Goal: Transaction & Acquisition: Purchase product/service

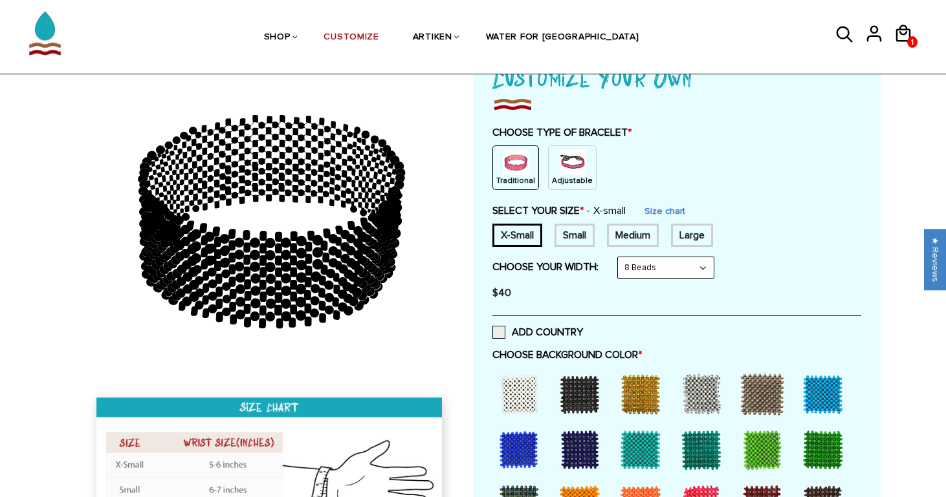
scroll to position [134, 0]
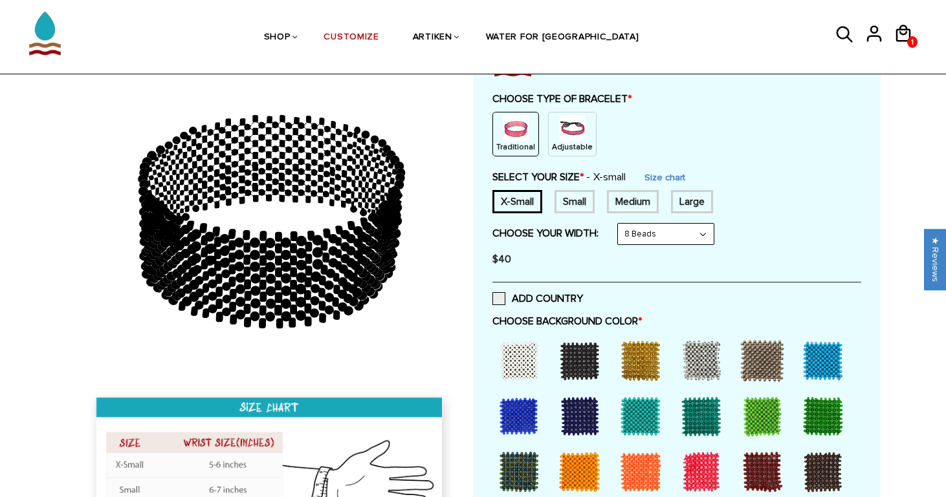
click at [521, 353] on div at bounding box center [519, 361] width 52 height 52
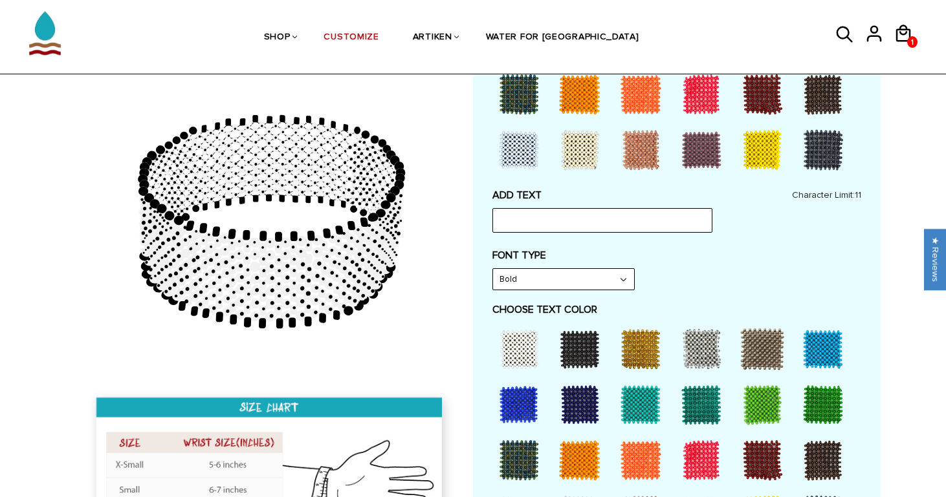
scroll to position [512, 0]
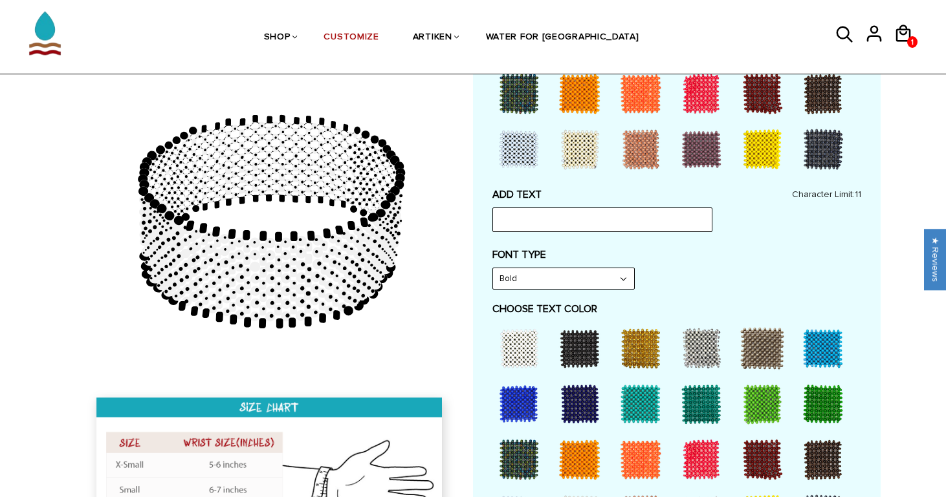
click at [514, 250] on label "FONT TYPE" at bounding box center [676, 254] width 369 height 13
click at [514, 283] on div "ADD TEXT Character Limit: 11 FONT TYPE Bold Bold FONT TYPE Narrow Narrow Bold C…" at bounding box center [676, 492] width 369 height 608
click at [816, 406] on div at bounding box center [823, 404] width 52 height 52
click at [824, 395] on div at bounding box center [823, 404] width 52 height 52
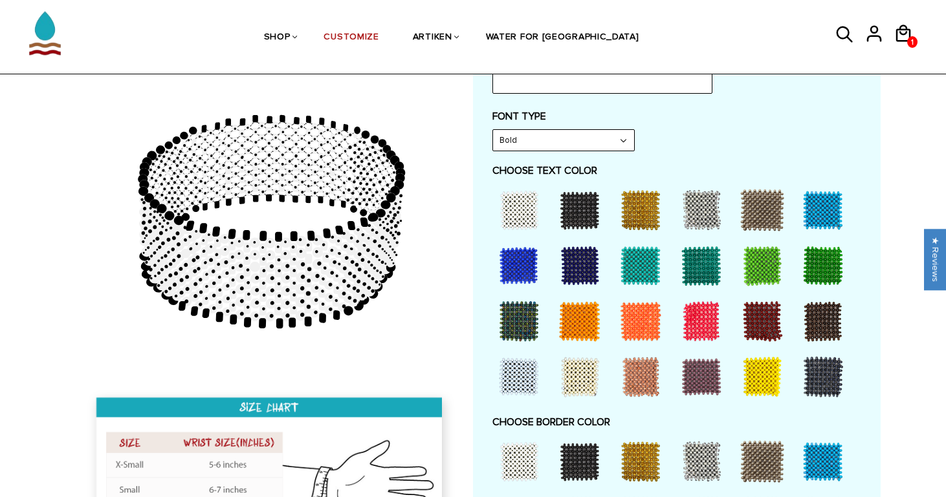
scroll to position [652, 0]
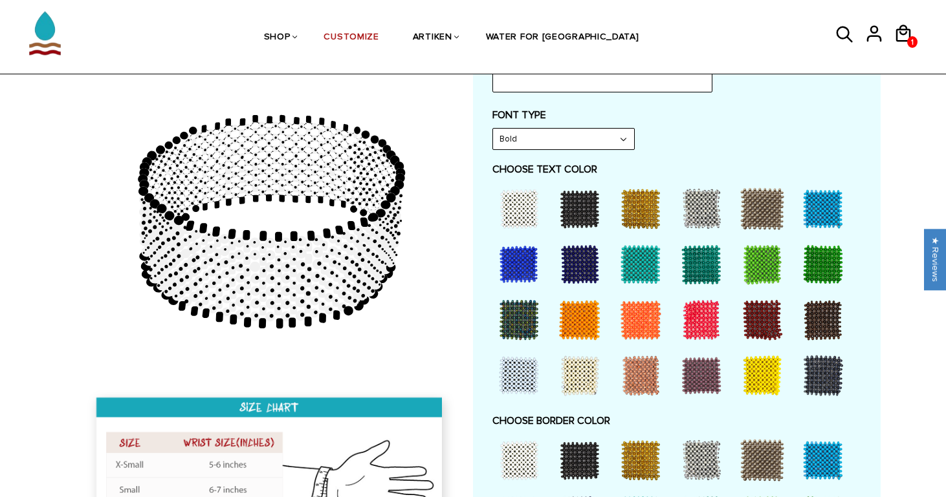
click at [824, 246] on div at bounding box center [823, 265] width 52 height 52
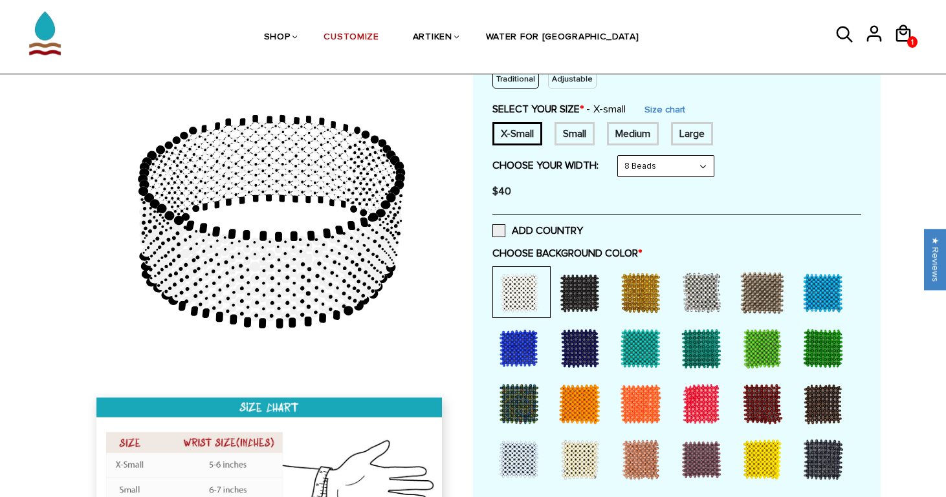
scroll to position [207, 0]
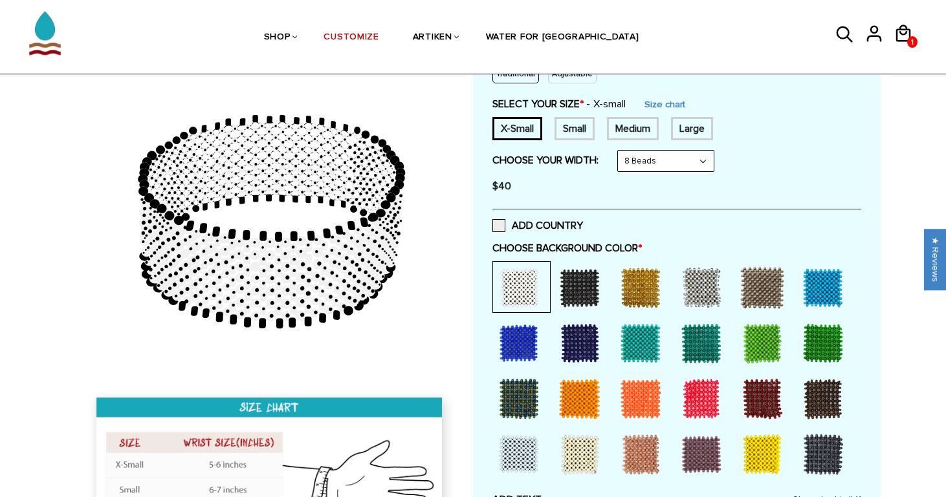
click at [696, 279] on div at bounding box center [701, 288] width 52 height 52
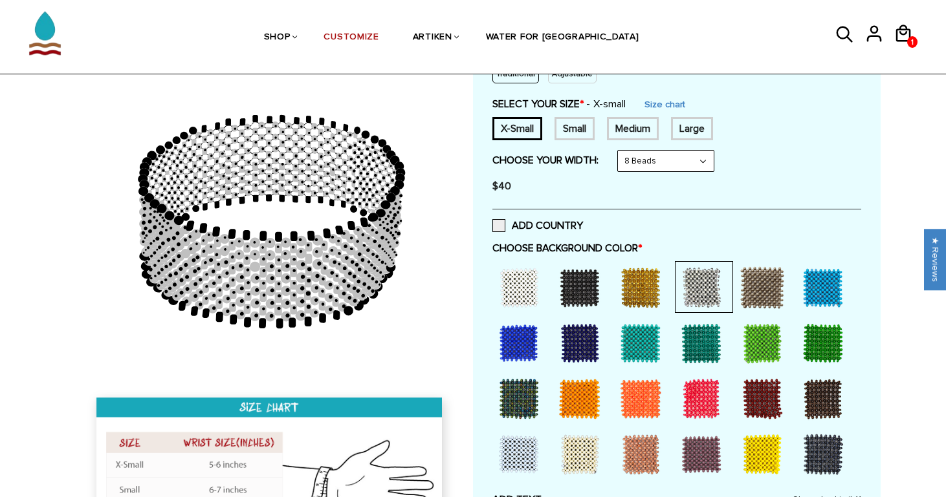
click at [776, 296] on div at bounding box center [762, 288] width 52 height 52
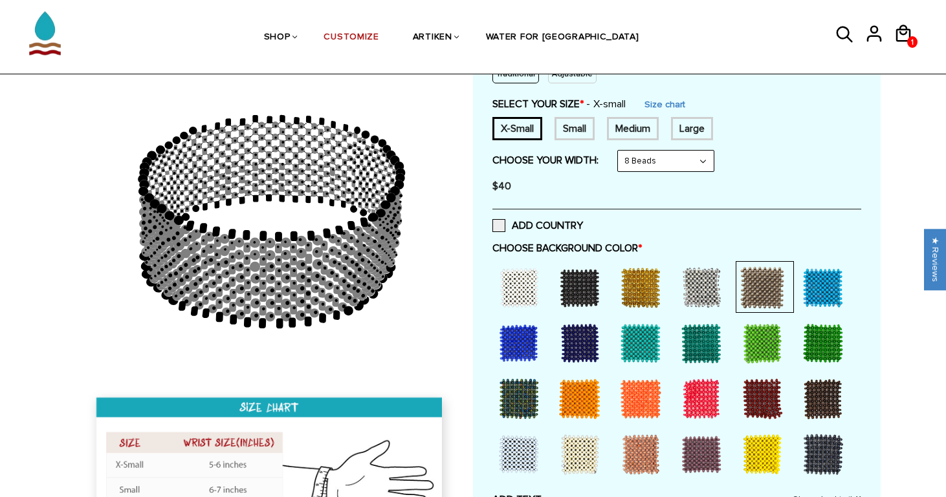
click at [825, 293] on div at bounding box center [823, 288] width 52 height 52
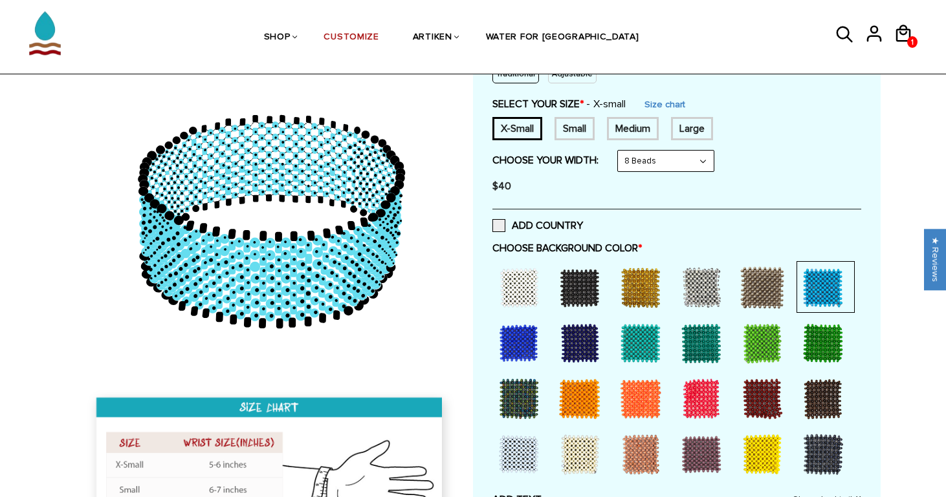
click at [824, 329] on div at bounding box center [823, 344] width 52 height 52
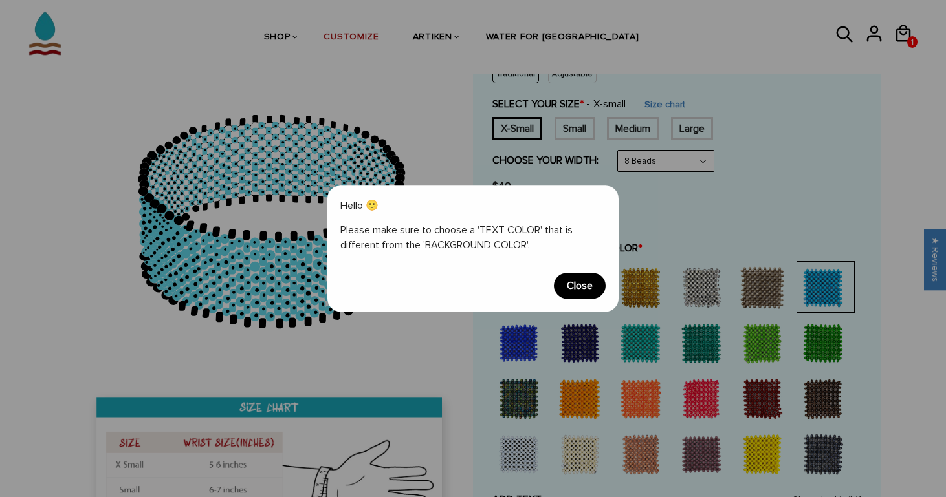
click at [576, 285] on span "Close" at bounding box center [580, 286] width 52 height 26
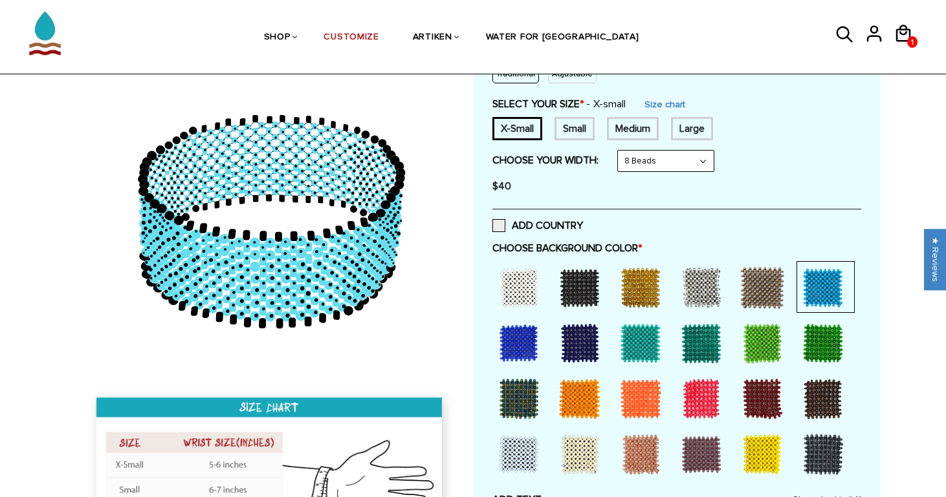
click at [535, 287] on div at bounding box center [519, 288] width 52 height 52
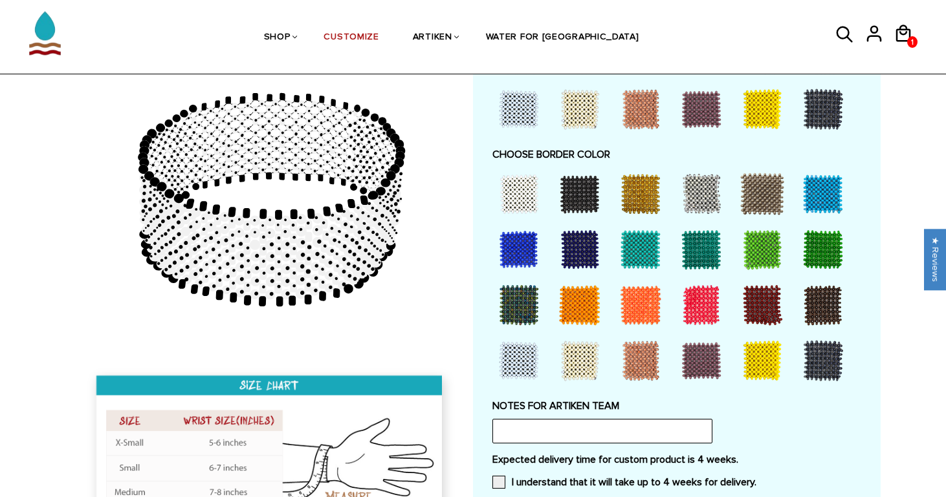
scroll to position [527, 0]
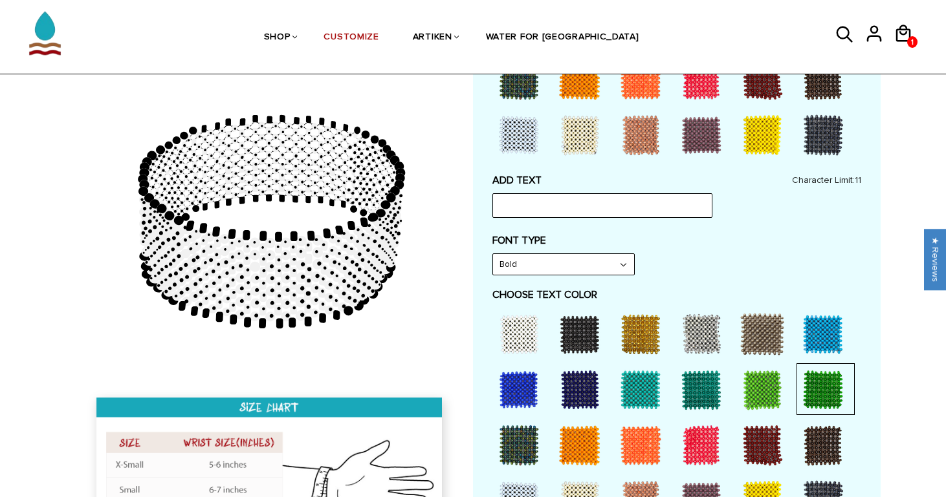
click at [765, 377] on div at bounding box center [762, 390] width 52 height 52
click at [821, 383] on div at bounding box center [823, 390] width 52 height 52
click at [820, 329] on div at bounding box center [823, 335] width 52 height 52
click at [774, 331] on div at bounding box center [762, 335] width 52 height 52
click at [820, 371] on div at bounding box center [823, 390] width 52 height 52
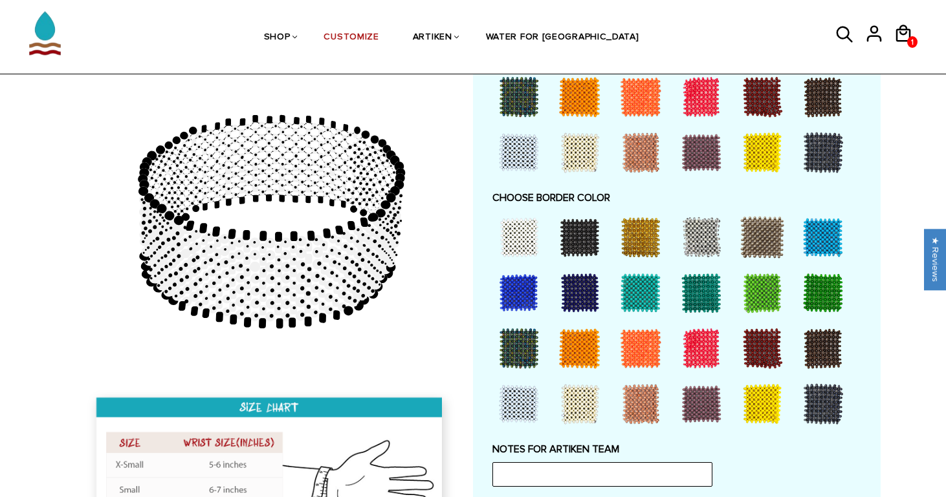
scroll to position [875, 0]
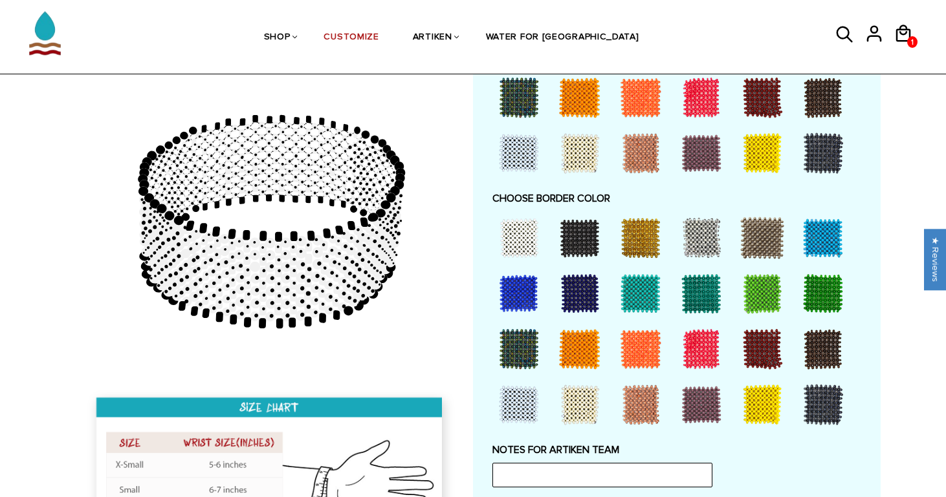
click at [808, 280] on div at bounding box center [823, 294] width 52 height 52
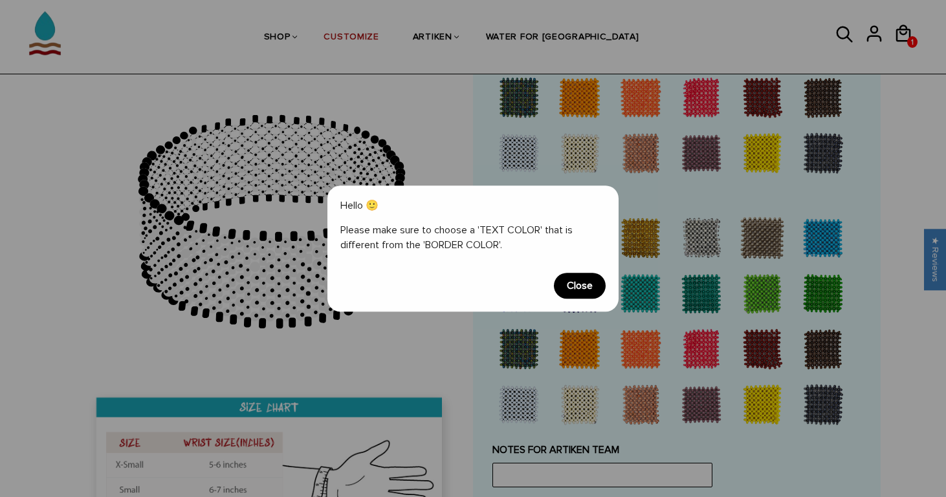
click at [580, 281] on span "Close" at bounding box center [580, 286] width 52 height 26
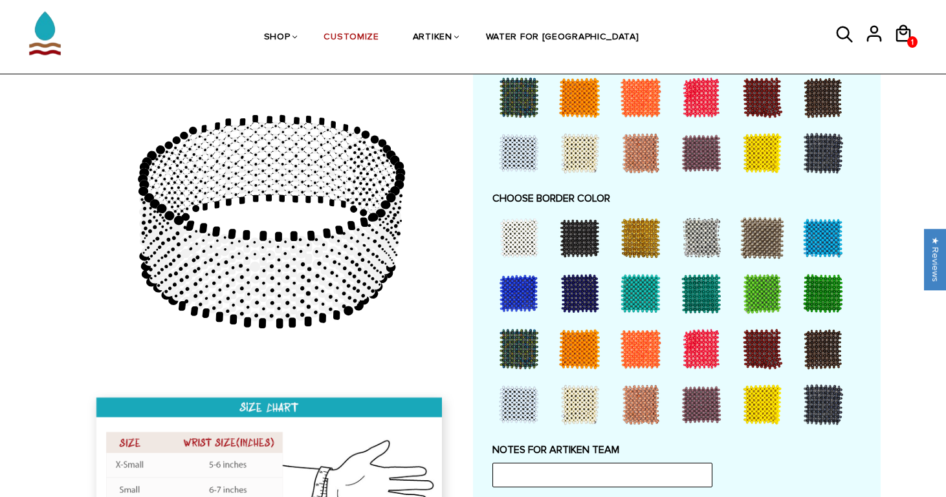
click at [707, 223] on div at bounding box center [701, 238] width 52 height 52
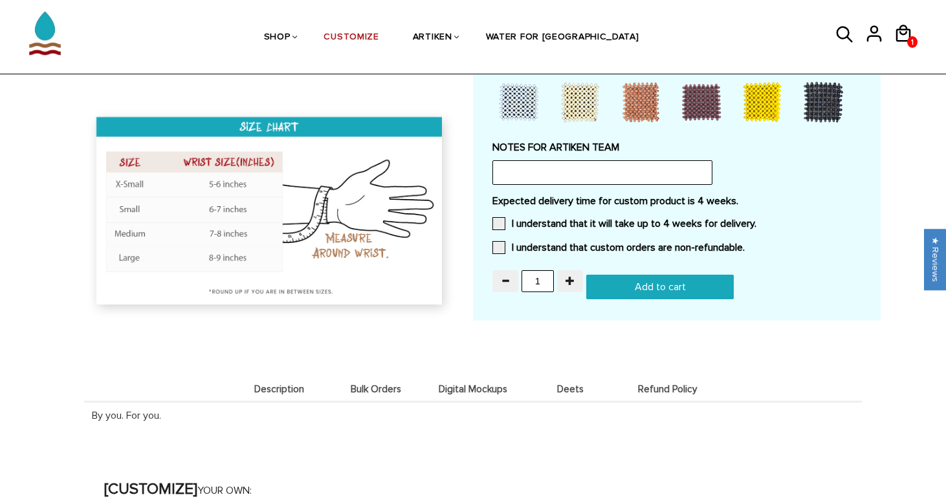
scroll to position [1209, 0]
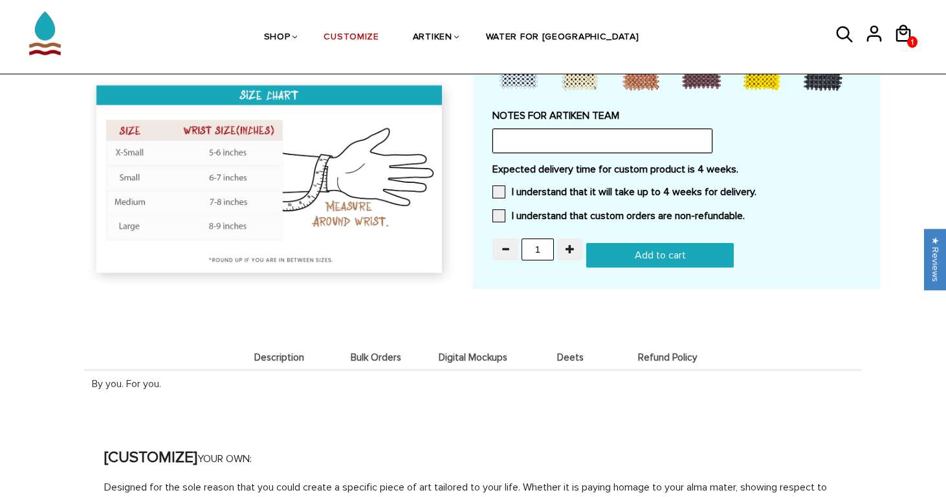
click at [548, 129] on input "text" at bounding box center [602, 141] width 220 height 25
type input "D"
click at [632, 129] on input "DE LA SALLE Spartan Head" at bounding box center [602, 141] width 220 height 25
click at [625, 129] on input "DE LA SALLE Spartan Head" at bounding box center [602, 141] width 220 height 25
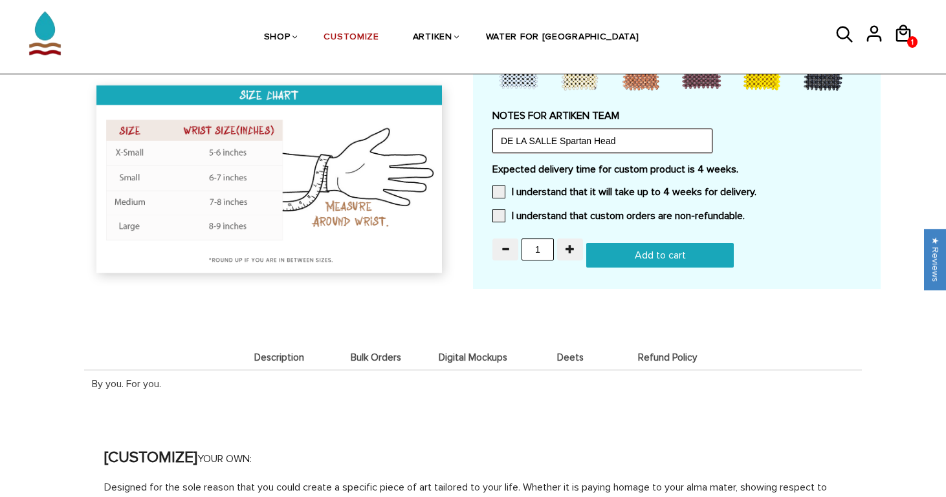
click at [625, 129] on input "DE LA SALLE Spartan Head" at bounding box center [602, 141] width 220 height 25
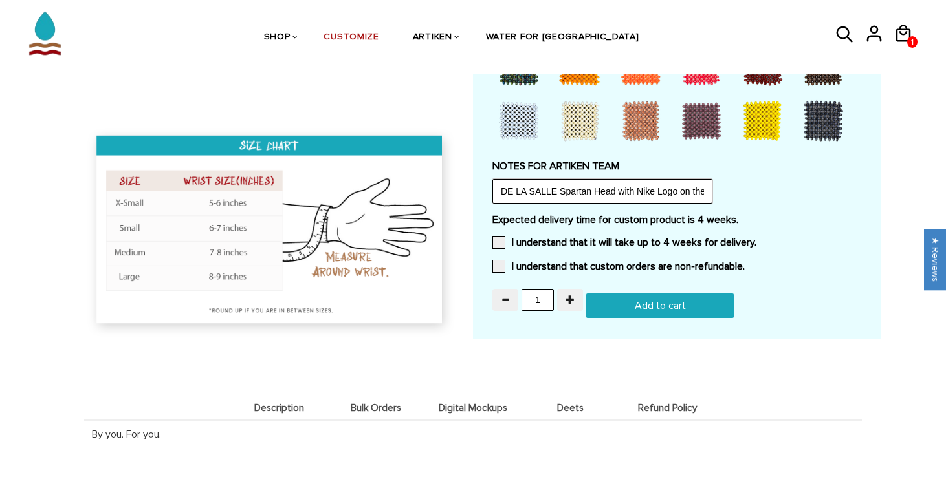
scroll to position [1156, 0]
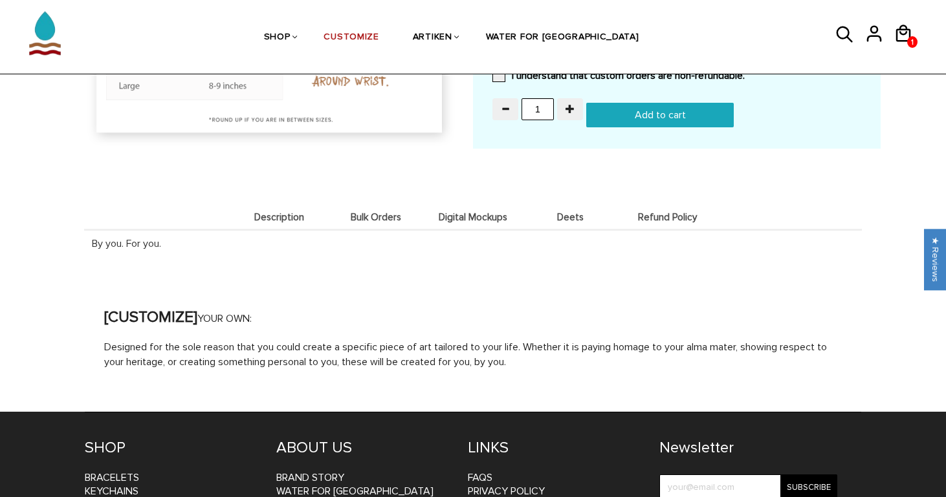
type input "DE LA SALLE Spartan Head with Nike Logo on the back side. Spartan Logo green"
click at [465, 212] on span "Digital Mockups" at bounding box center [473, 217] width 91 height 11
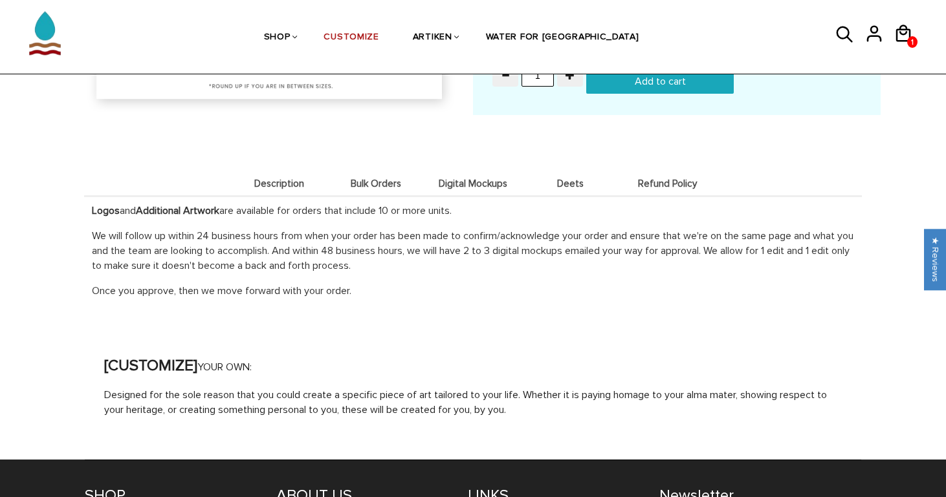
scroll to position [1392, 0]
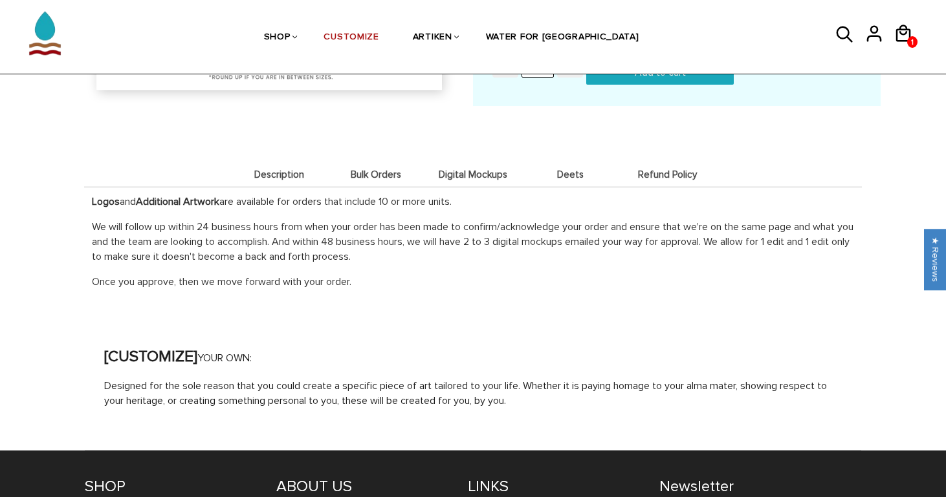
click at [463, 220] on p "We will follow up within 24 business hours from when your order has been made t…" at bounding box center [473, 242] width 762 height 45
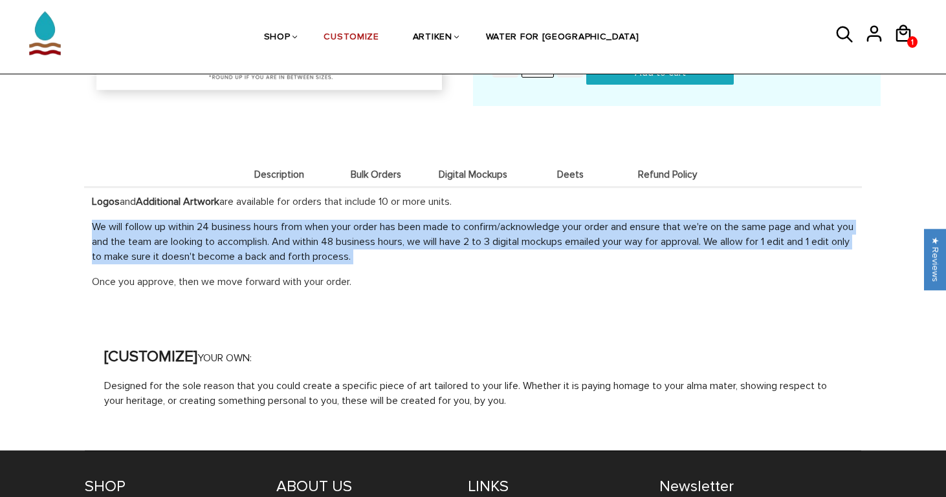
click at [463, 220] on p "We will follow up within 24 business hours from when your order has been made t…" at bounding box center [473, 242] width 762 height 45
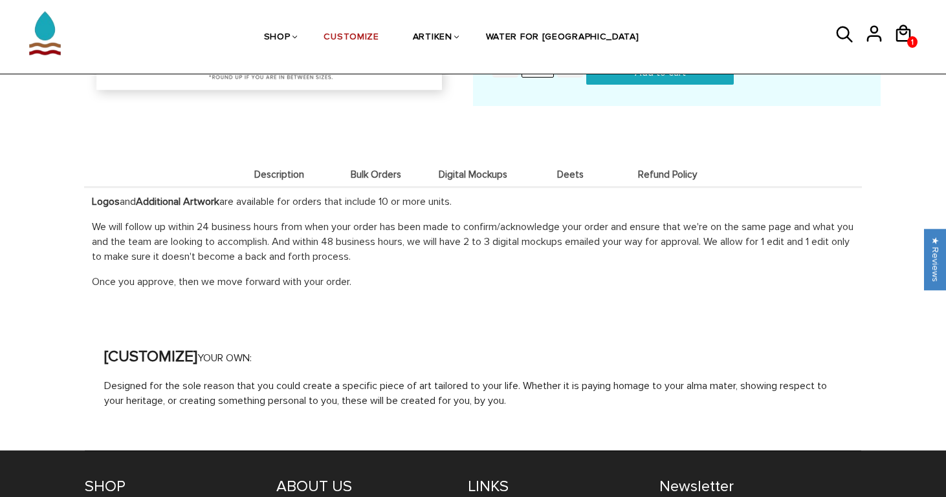
click at [469, 220] on p "We will follow up within 24 business hours from when your order has been made t…" at bounding box center [473, 242] width 762 height 45
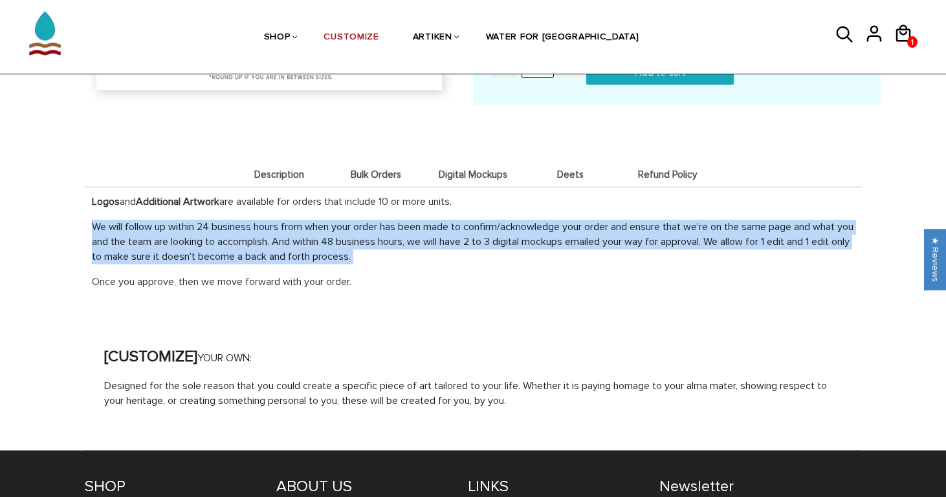
click at [469, 220] on p "We will follow up within 24 business hours from when your order has been made t…" at bounding box center [473, 242] width 762 height 45
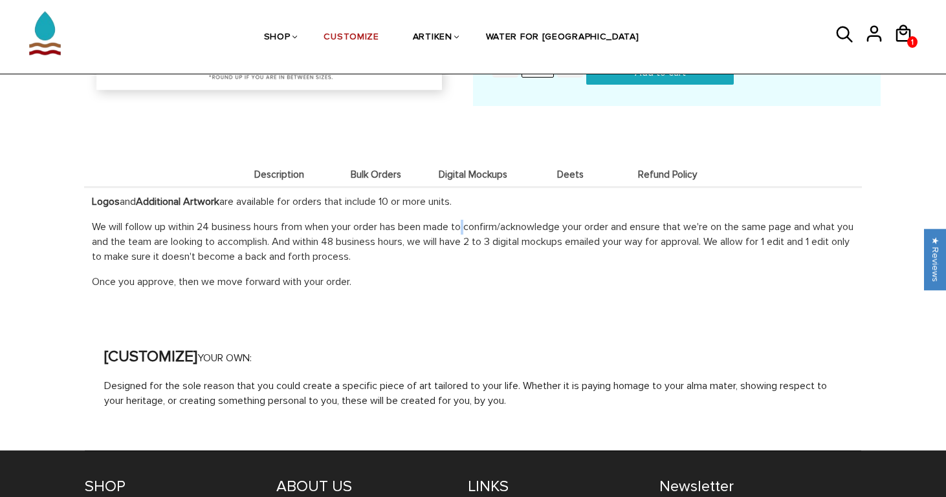
click at [469, 220] on p "We will follow up within 24 business hours from when your order has been made t…" at bounding box center [473, 242] width 762 height 45
click at [466, 220] on p "We will follow up within 24 business hours from when your order has been made t…" at bounding box center [473, 242] width 762 height 45
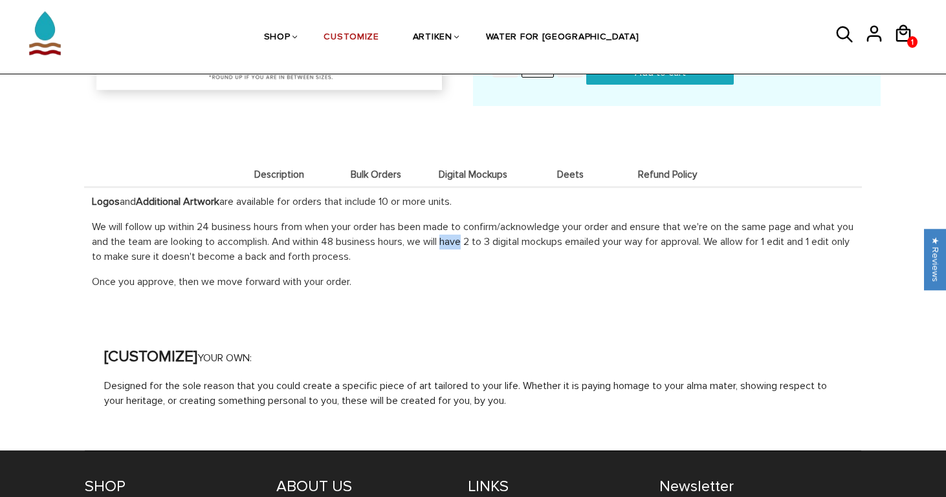
click at [466, 220] on p "We will follow up within 24 business hours from when your order has been made t…" at bounding box center [473, 242] width 762 height 45
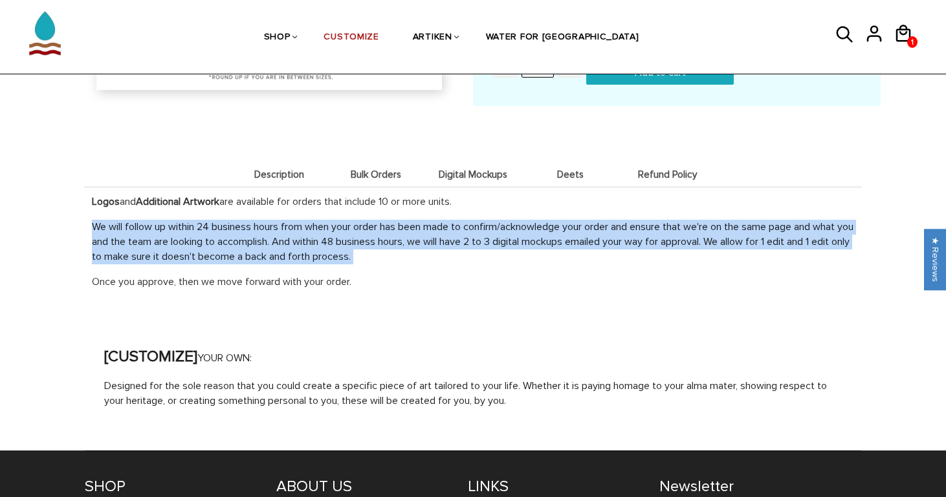
click at [466, 220] on p "We will follow up within 24 business hours from when your order has been made t…" at bounding box center [473, 242] width 762 height 45
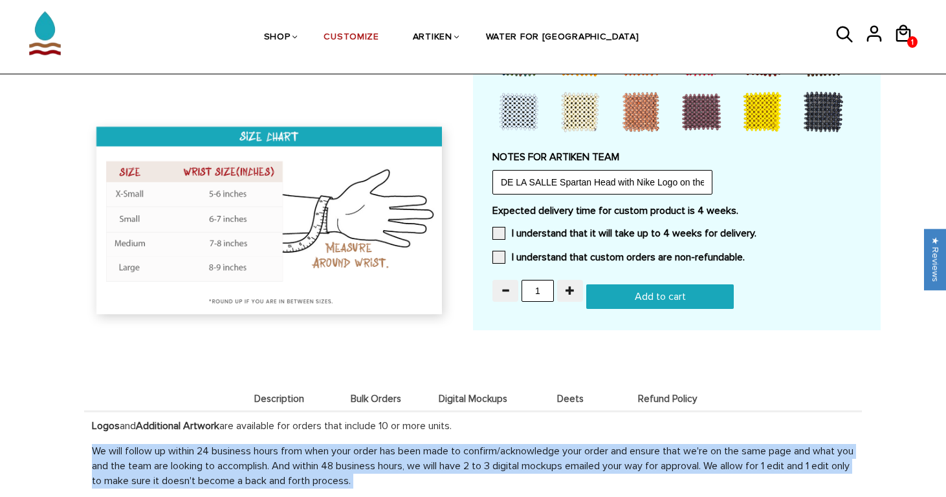
scroll to position [1168, 0]
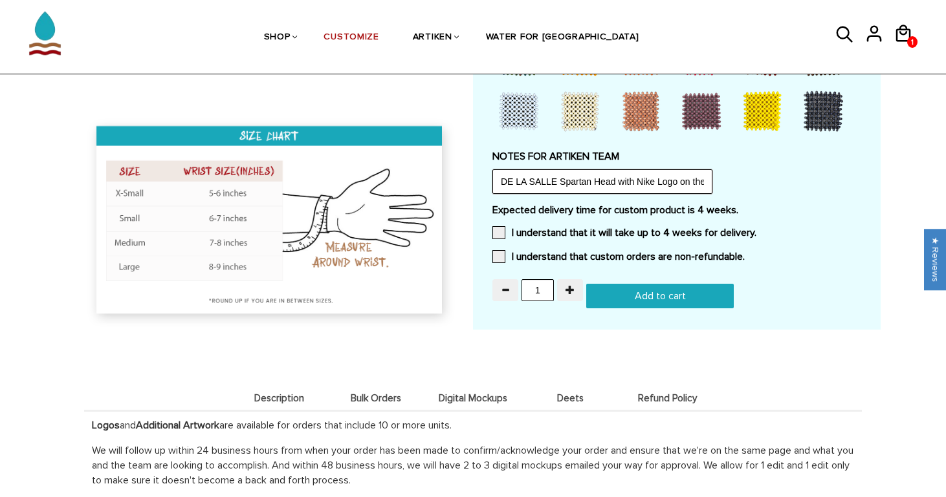
click at [528, 175] on input "DE LA SALLE Spartan Head with Nike Logo on the back side. Spartan Logo green" at bounding box center [602, 181] width 220 height 25
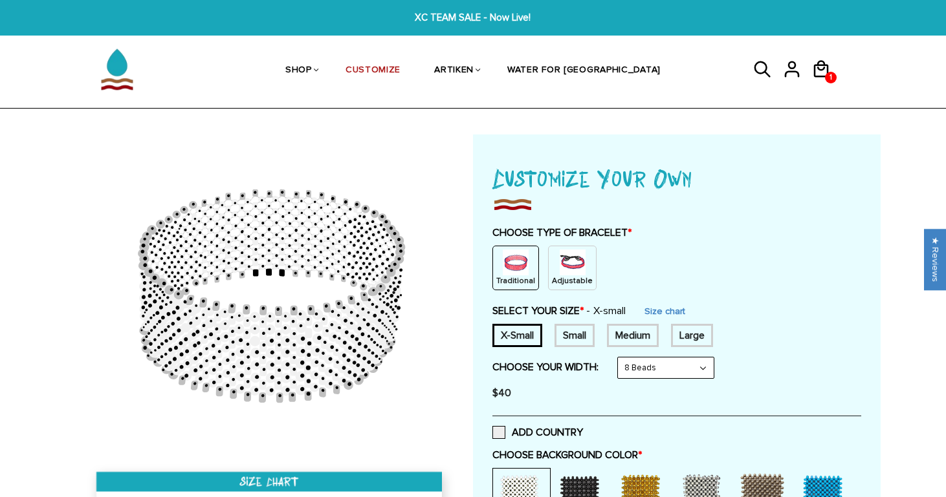
scroll to position [0, 0]
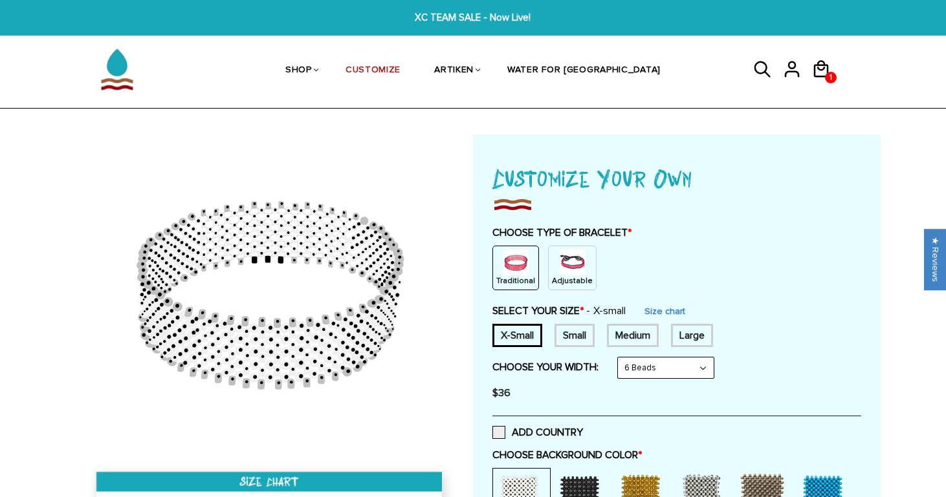
select select "8-beads"
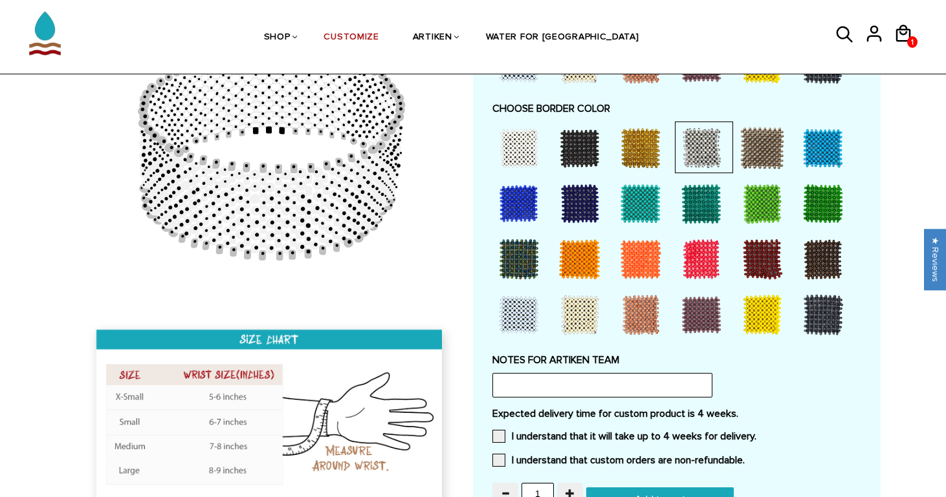
scroll to position [977, 0]
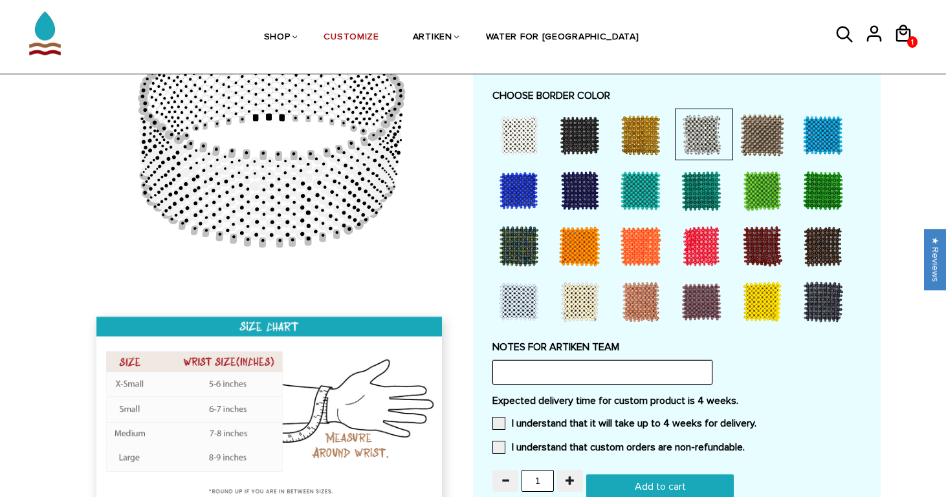
click at [560, 360] on input "text" at bounding box center [602, 372] width 220 height 25
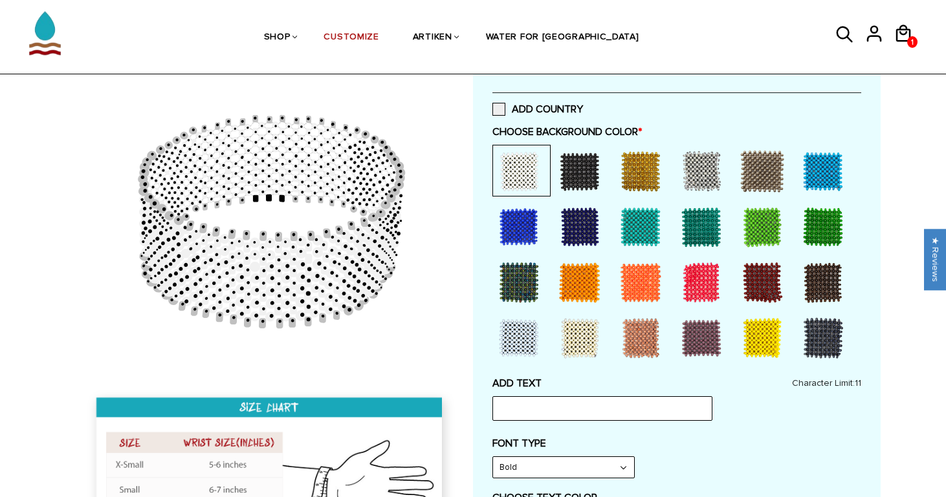
scroll to position [280, 0]
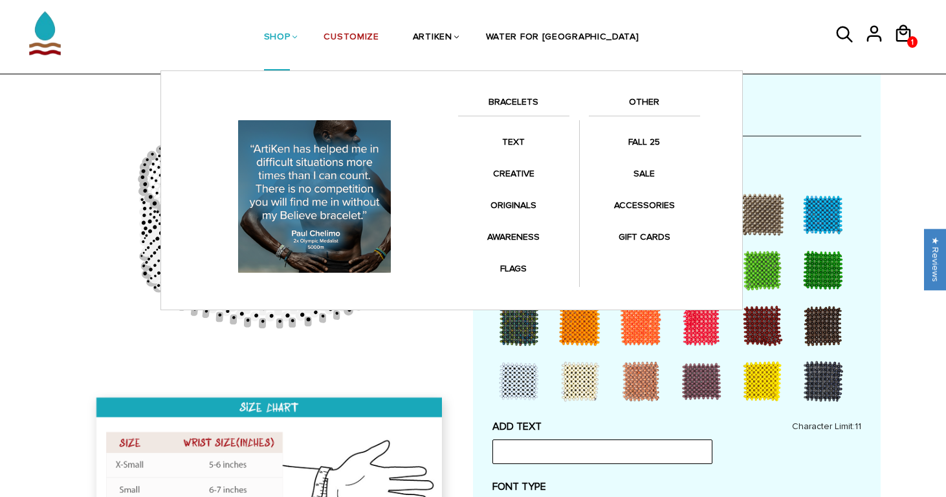
click at [290, 32] on link "SHOP" at bounding box center [277, 38] width 27 height 67
